Goal: Task Accomplishment & Management: Use online tool/utility

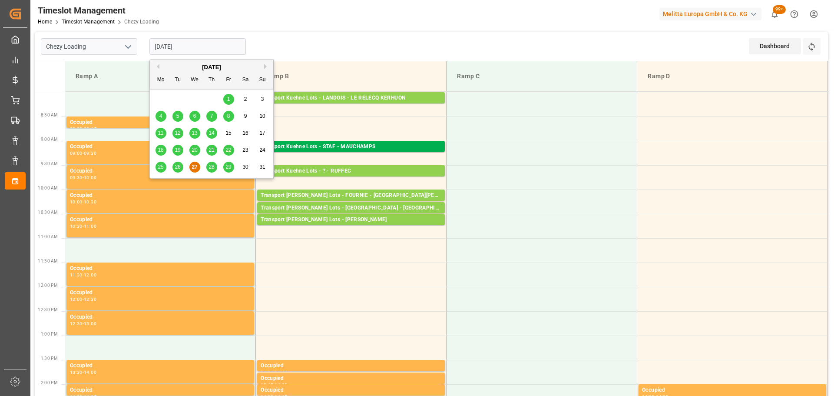
click at [176, 48] on input "[DATE]" at bounding box center [198, 46] width 96 height 17
click at [214, 166] on span "28" at bounding box center [212, 167] width 6 height 6
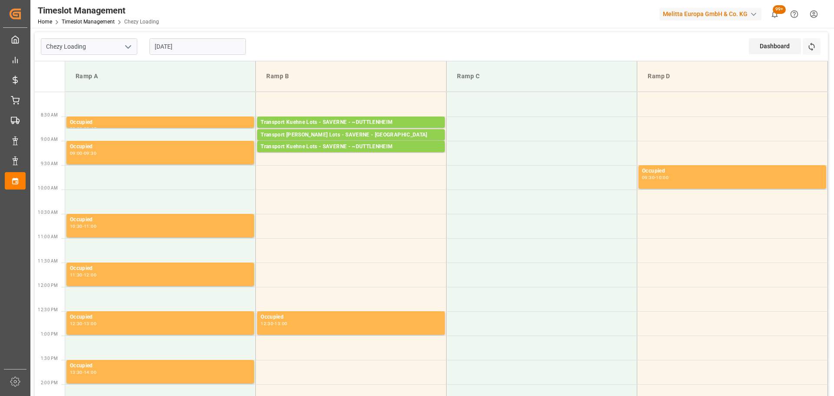
click at [182, 43] on input "[DATE]" at bounding box center [198, 46] width 96 height 17
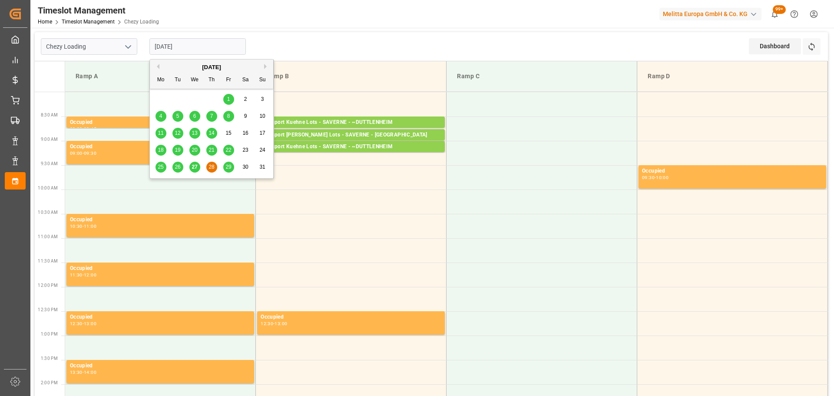
click at [195, 168] on span "27" at bounding box center [195, 167] width 6 height 6
type input "[DATE]"
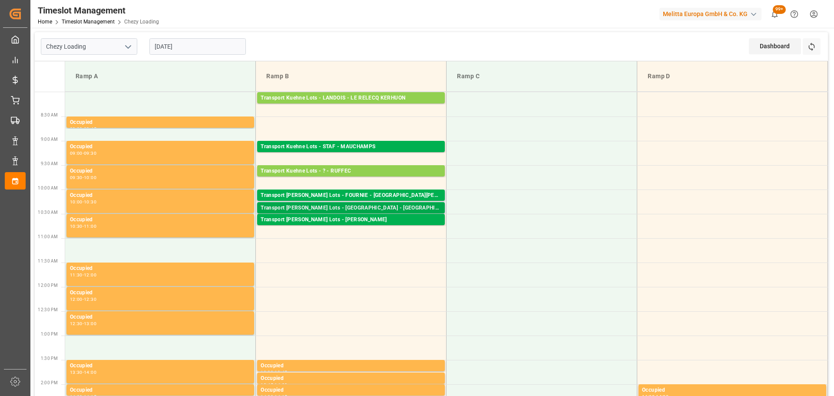
click at [352, 204] on div "Transport [PERSON_NAME] Lots - [GEOGRAPHIC_DATA] - [GEOGRAPHIC_DATA]" at bounding box center [351, 208] width 181 height 9
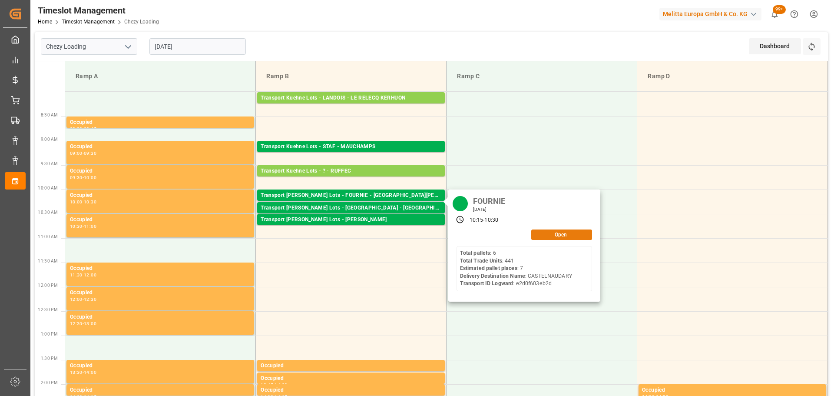
click at [548, 234] on button "Open" at bounding box center [562, 234] width 61 height 10
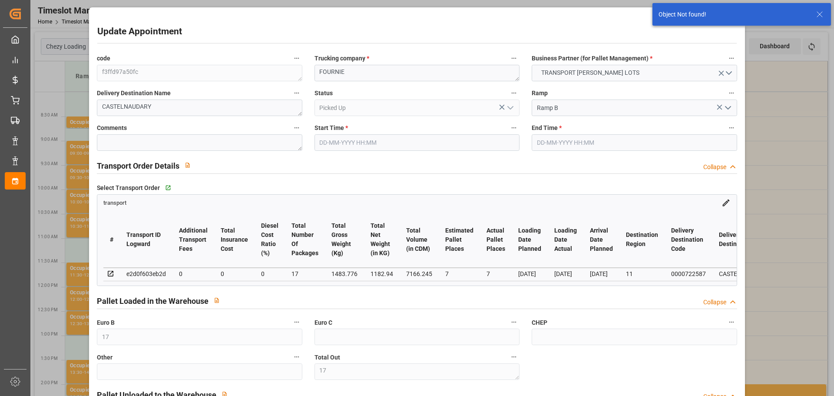
type input "[DATE] 10:15"
type input "[DATE] 10:30"
type input "[DATE] 12:35"
type input "[DATE] 11:30"
type input "[DATE]"
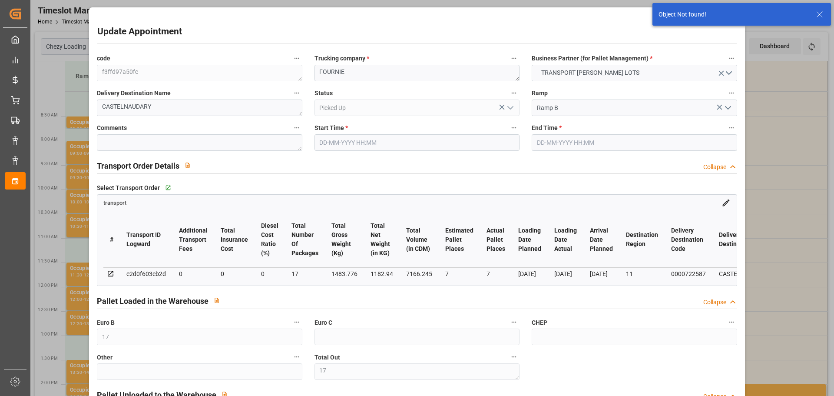
type input "[DATE]"
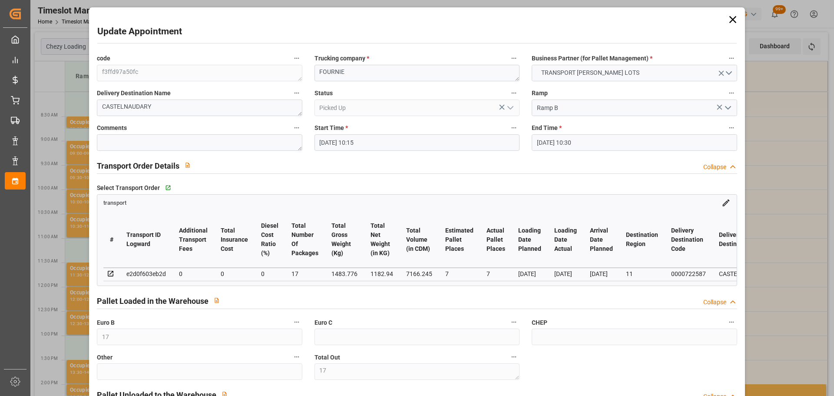
click at [732, 18] on icon at bounding box center [732, 19] width 7 height 7
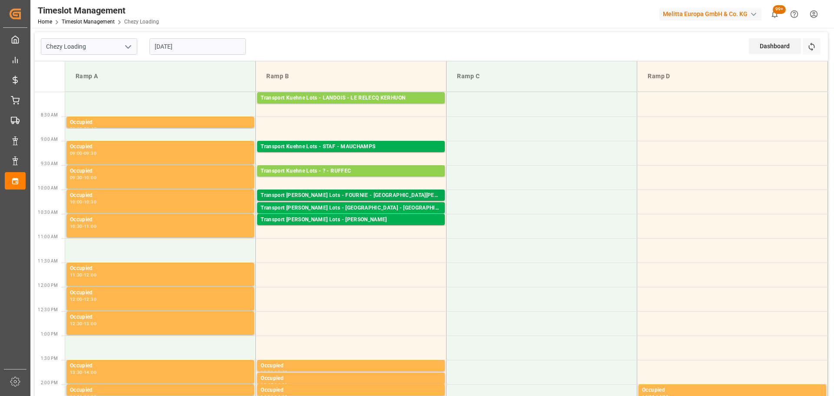
click at [357, 194] on div "Transport [PERSON_NAME] Lots - FOURNIE - [GEOGRAPHIC_DATA][PERSON_NAME]" at bounding box center [351, 195] width 181 height 9
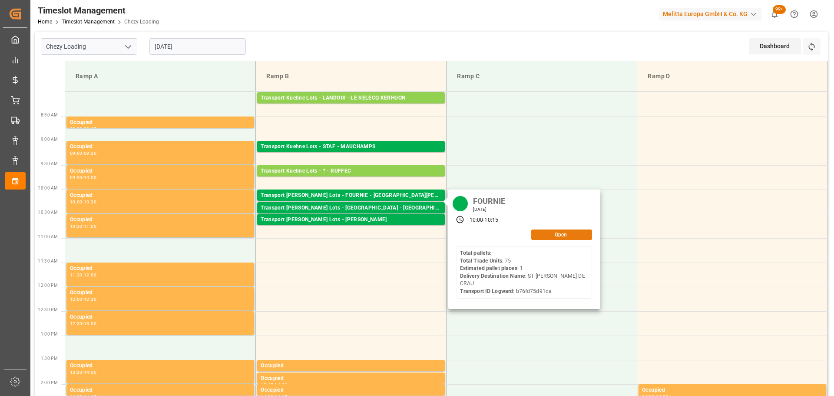
click at [552, 236] on button "Open" at bounding box center [562, 234] width 61 height 10
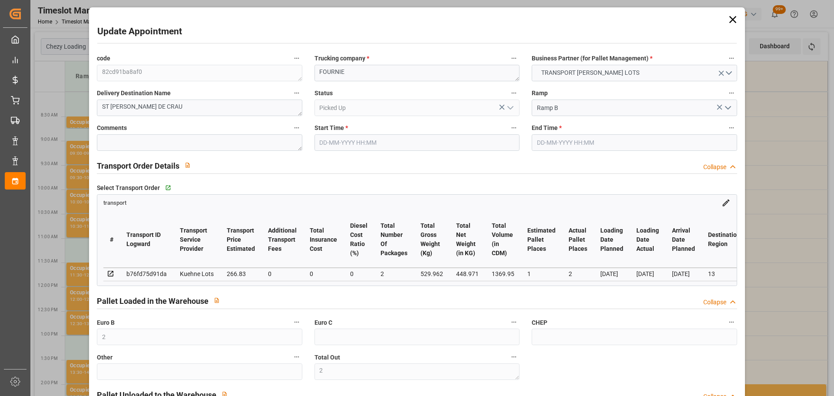
type input "[DATE] 10:00"
type input "[DATE] 10:15"
type input "[DATE] 12:34"
type input "[DATE] 11:23"
type input "[DATE]"
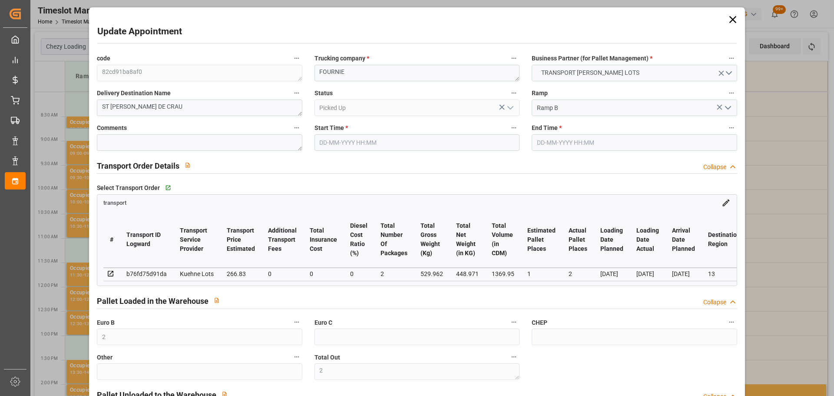
type input "[DATE]"
click at [733, 15] on icon at bounding box center [733, 19] width 12 height 12
